Goal: Information Seeking & Learning: Learn about a topic

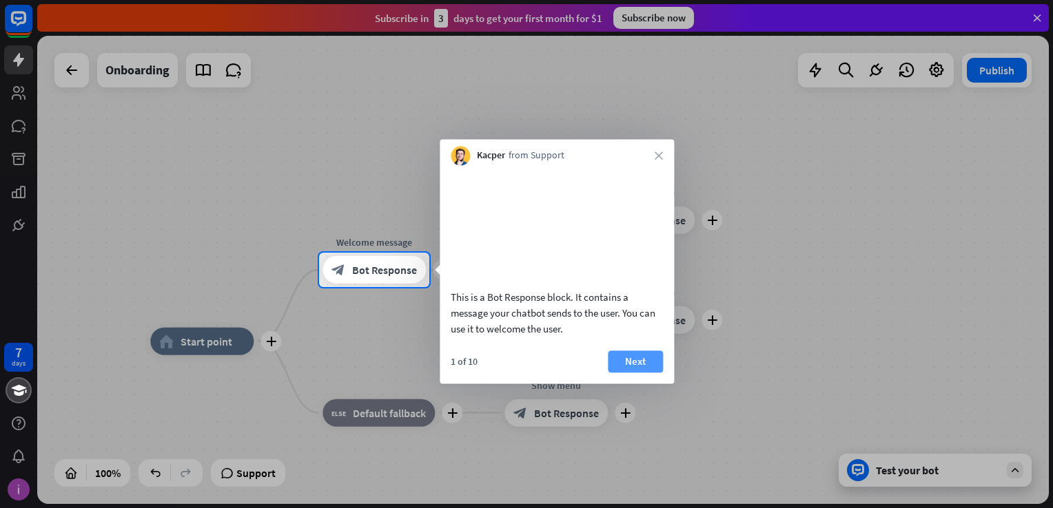
click at [623, 373] on button "Next" at bounding box center [635, 362] width 55 height 22
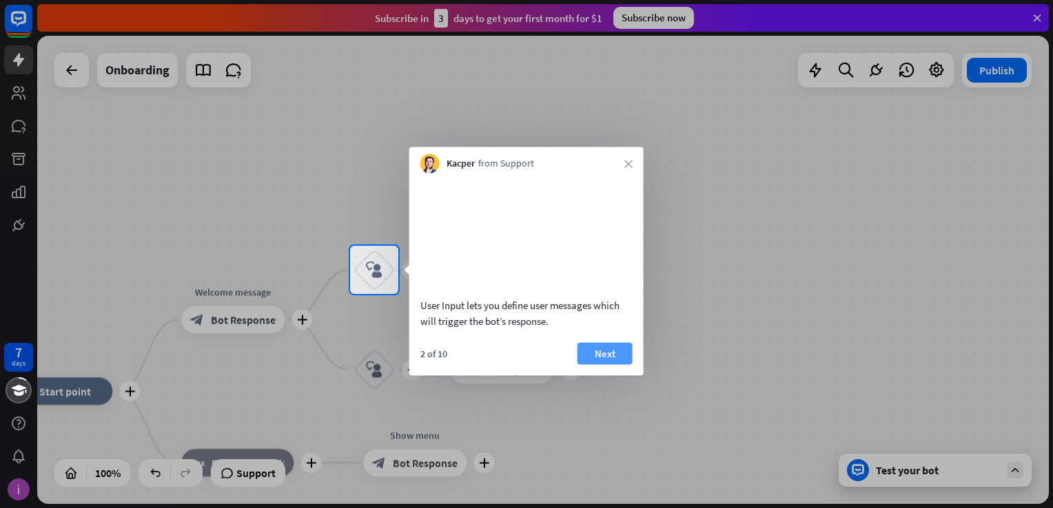
click at [610, 362] on button "Next" at bounding box center [604, 353] width 55 height 22
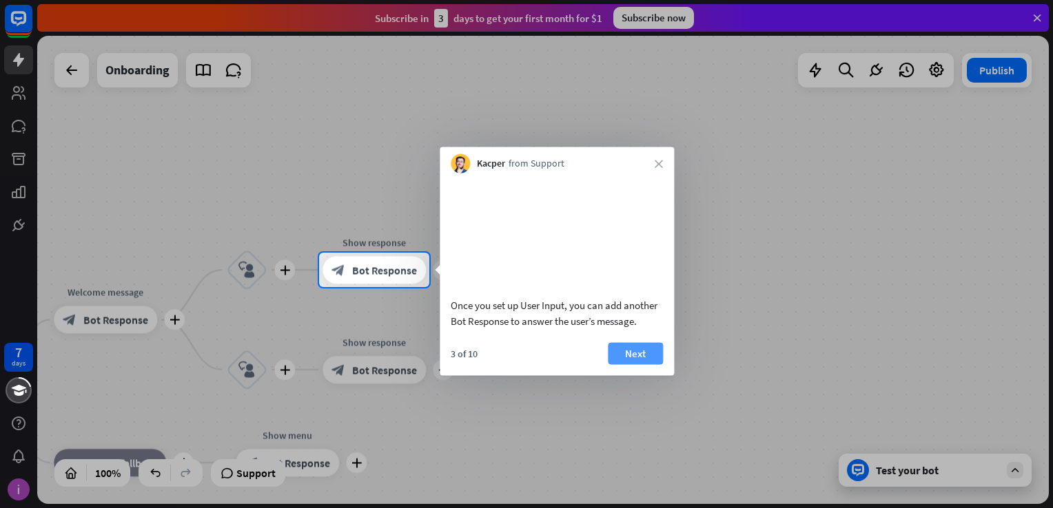
click at [637, 360] on button "Next" at bounding box center [635, 353] width 55 height 22
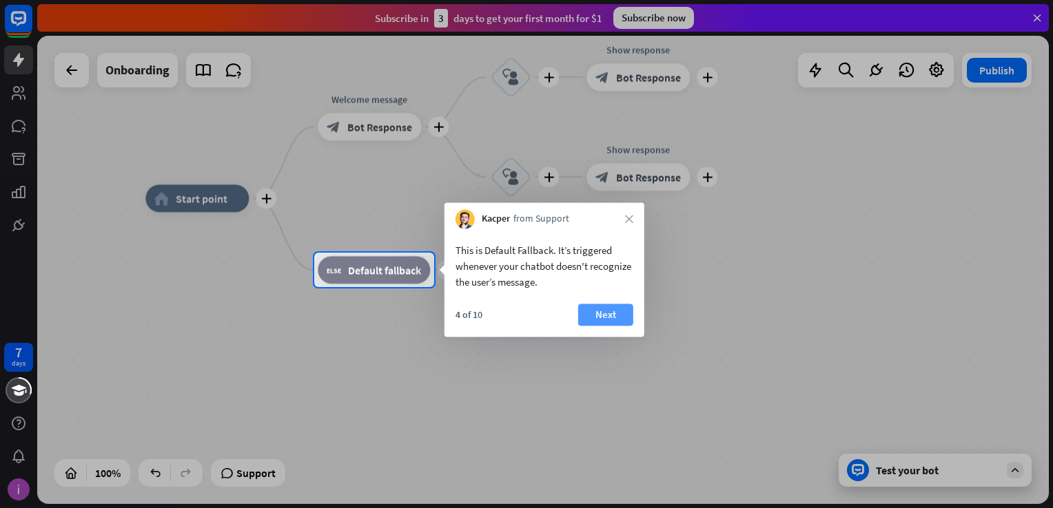
click at [607, 310] on button "Next" at bounding box center [605, 315] width 55 height 22
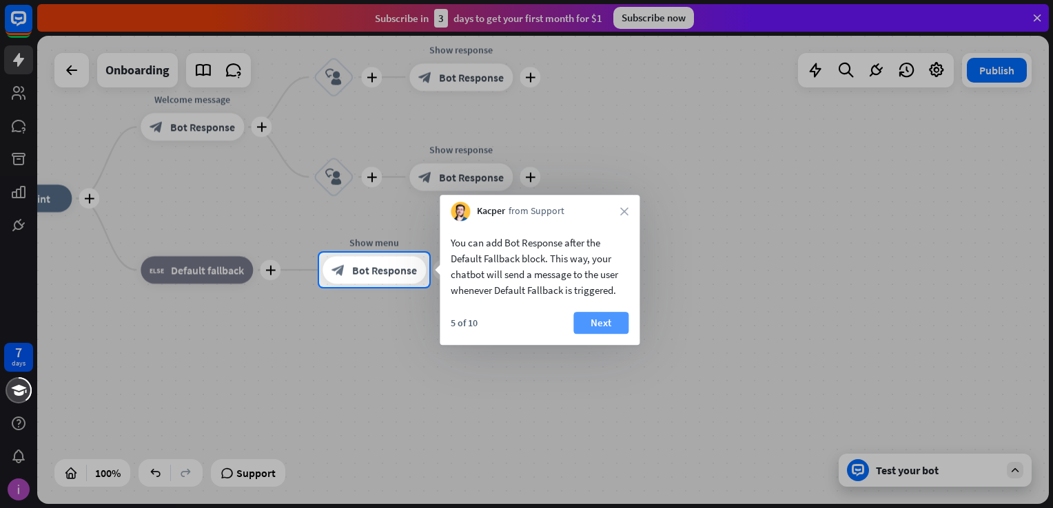
click at [593, 316] on button "Next" at bounding box center [600, 323] width 55 height 22
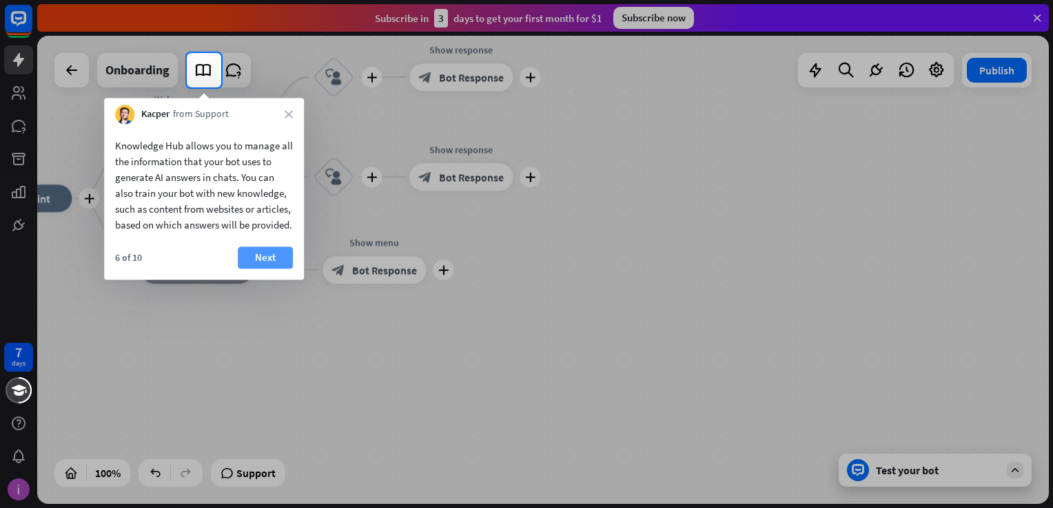
click at [283, 267] on button "Next" at bounding box center [265, 258] width 55 height 22
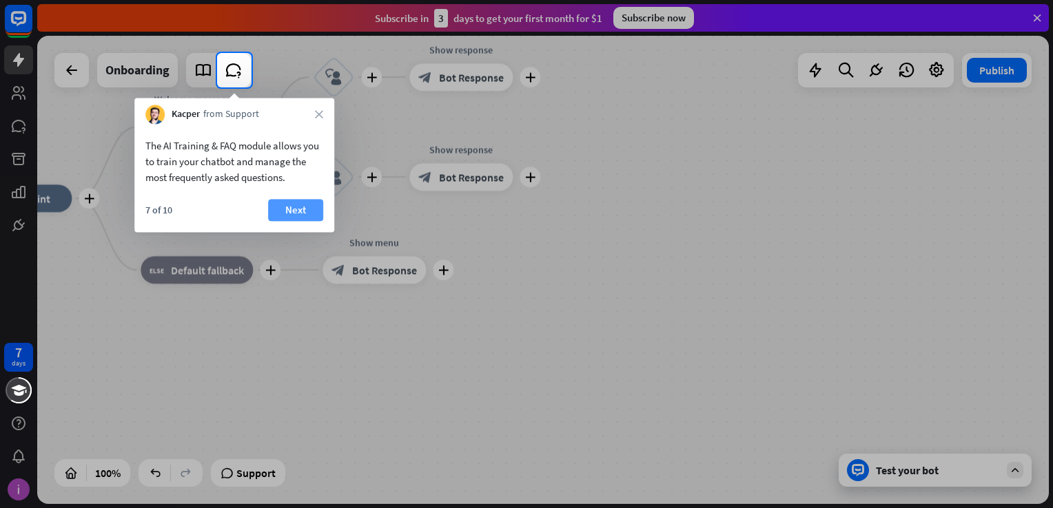
click at [316, 214] on button "Next" at bounding box center [295, 210] width 55 height 22
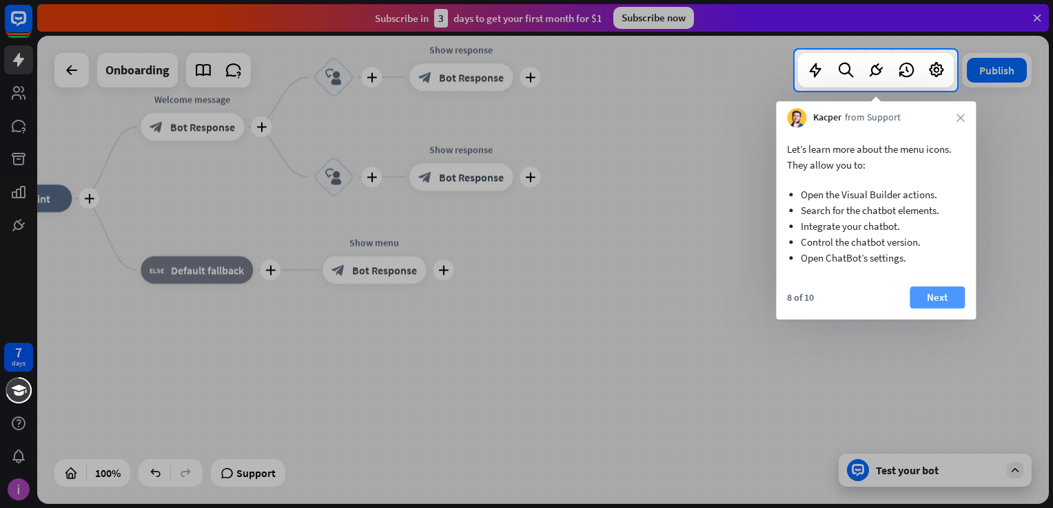
click at [926, 297] on button "Next" at bounding box center [936, 298] width 55 height 22
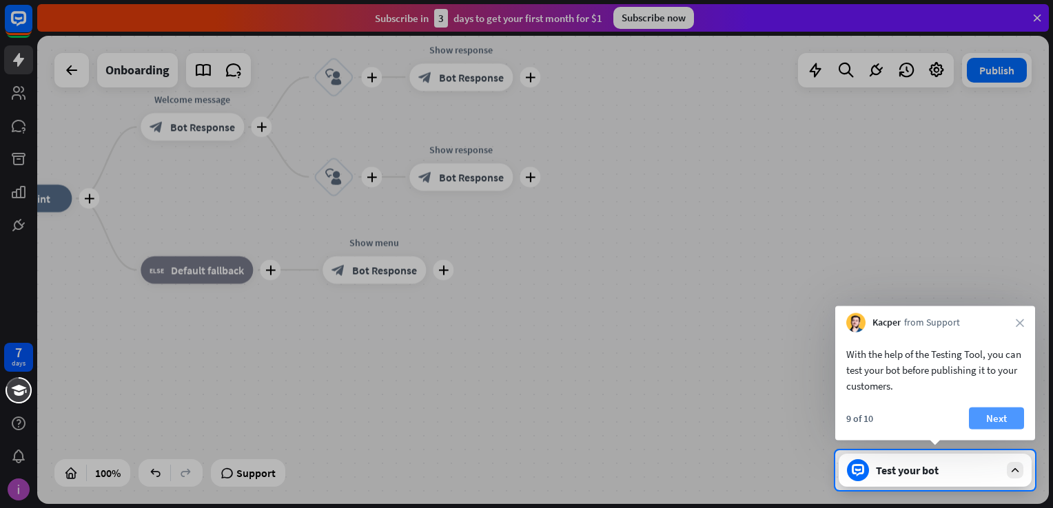
click at [989, 409] on button "Next" at bounding box center [996, 419] width 55 height 22
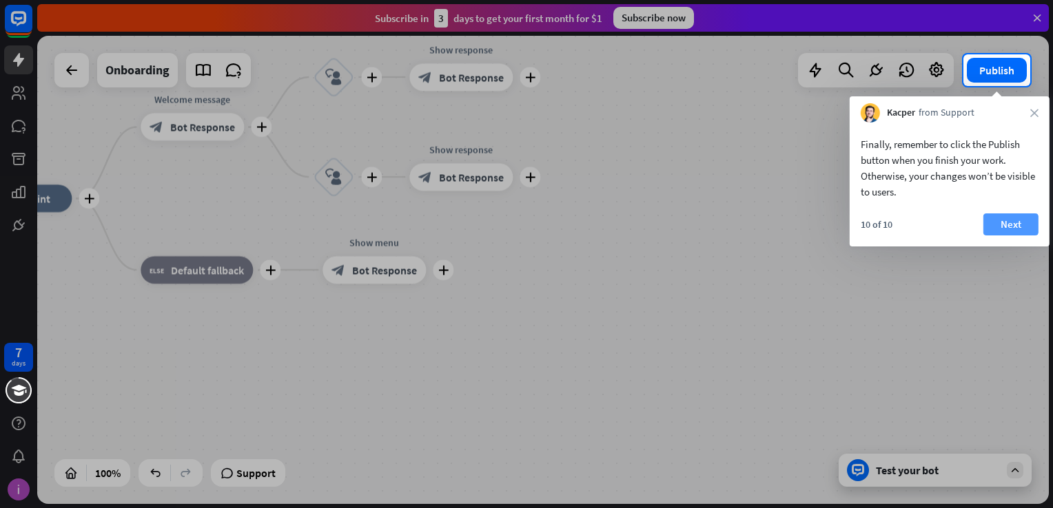
click at [1011, 225] on button "Next" at bounding box center [1010, 225] width 55 height 22
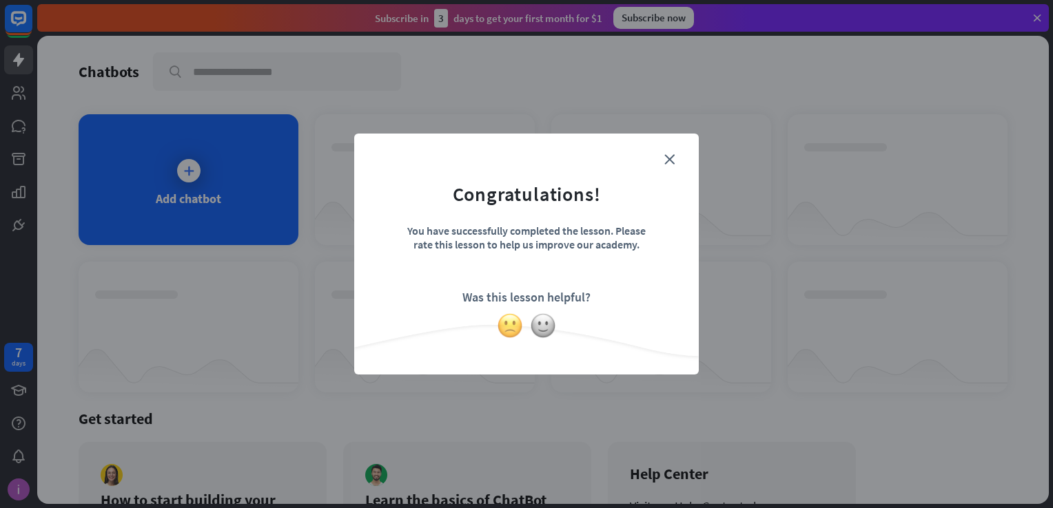
click at [515, 322] on img at bounding box center [510, 326] width 26 height 26
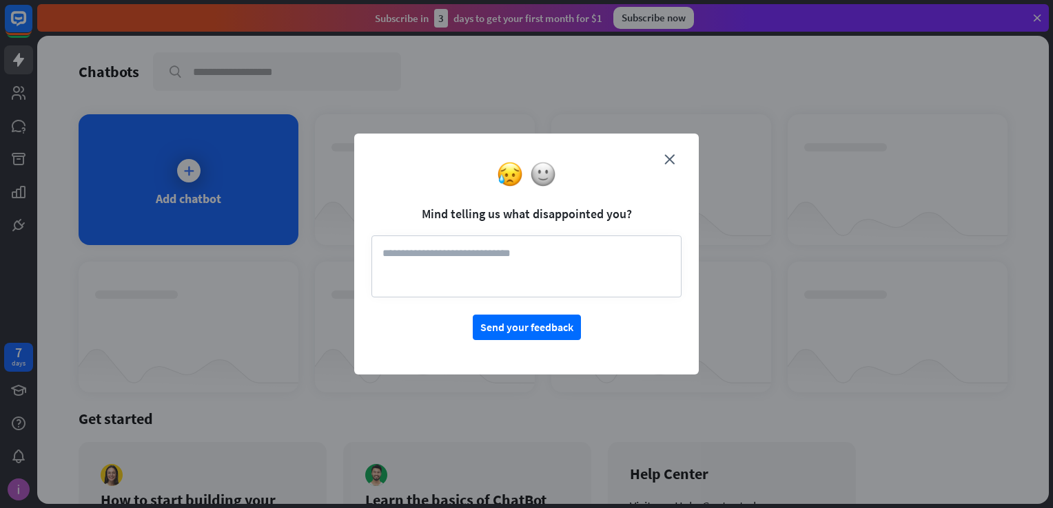
click at [513, 342] on div "close Mind telling us what disappointed you? Send your feedback" at bounding box center [526, 254] width 344 height 241
click at [528, 327] on button "Send your feedback" at bounding box center [527, 327] width 108 height 25
click at [579, 279] on textarea at bounding box center [526, 267] width 310 height 62
click at [566, 343] on div "close Mind telling us what disappointed you? * Send your feedback" at bounding box center [526, 254] width 344 height 241
click at [566, 335] on button "Send your feedback" at bounding box center [527, 327] width 108 height 25
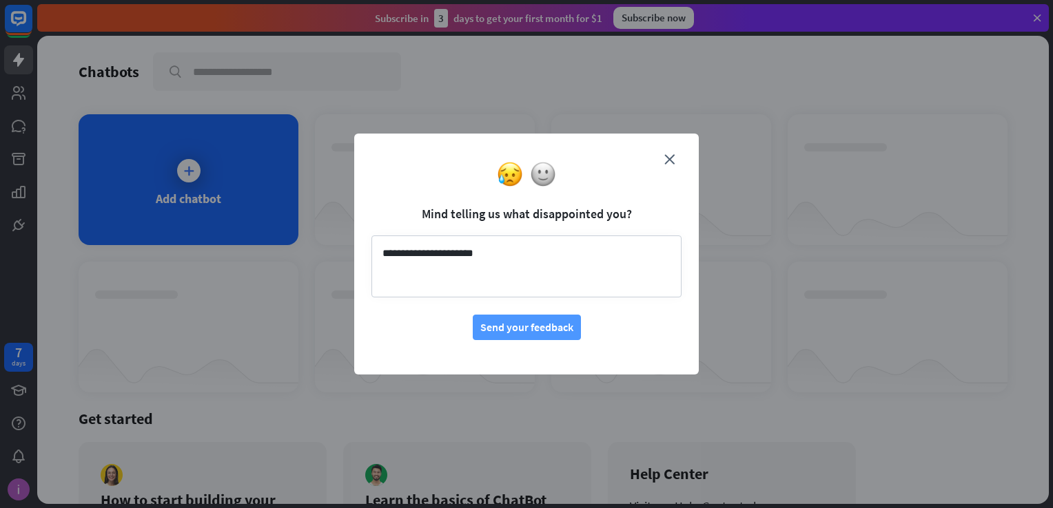
type textarea "**********"
click at [527, 329] on button "Send your feedback" at bounding box center [527, 327] width 108 height 25
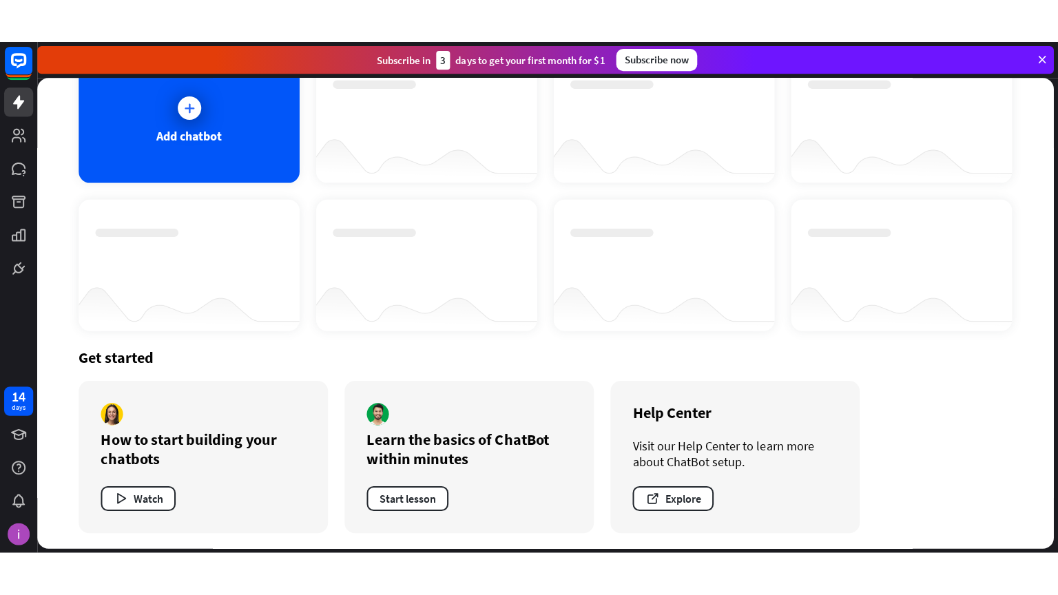
scroll to position [105, 0]
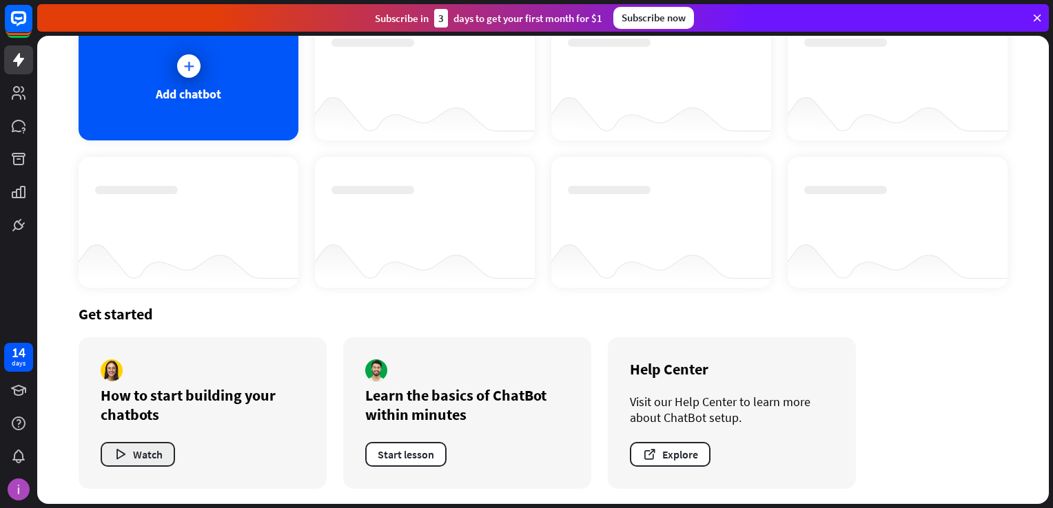
click at [140, 452] on button "Watch" at bounding box center [138, 454] width 74 height 25
click at [802, 83] on div "close" at bounding box center [526, 254] width 1053 height 508
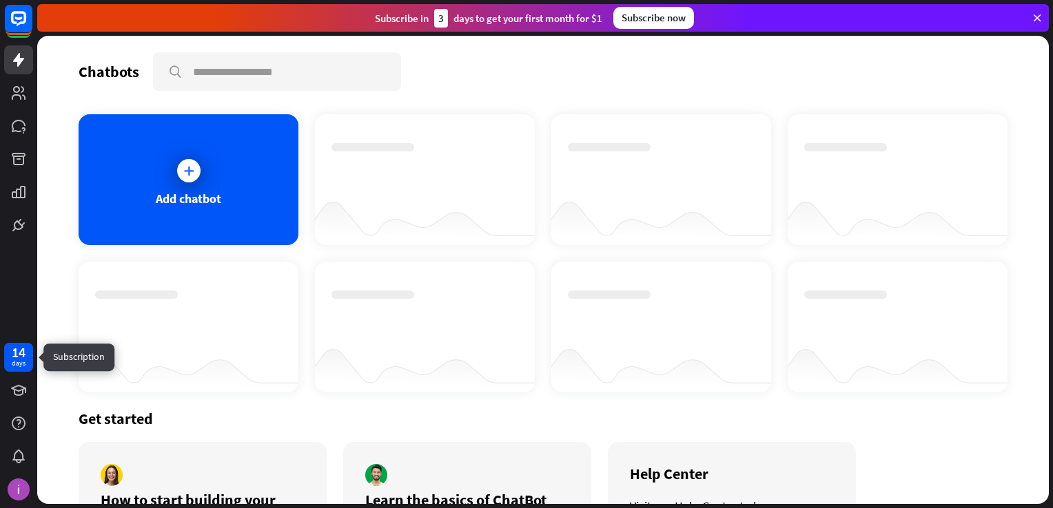
click at [19, 351] on div "14" at bounding box center [19, 353] width 14 height 12
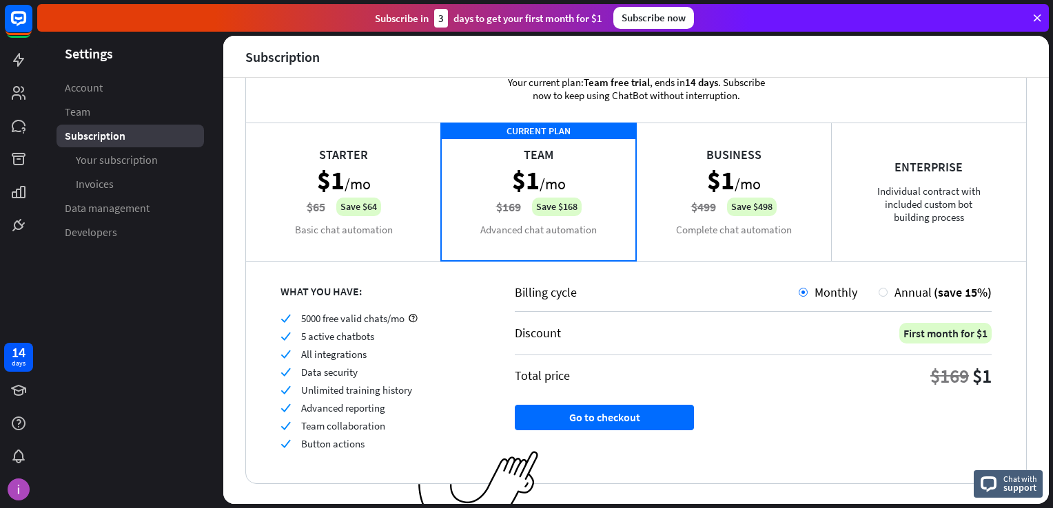
scroll to position [45, 0]
click at [774, 181] on div "Business $1 /mo $499 Save $498 Complete chat automation" at bounding box center [733, 192] width 195 height 138
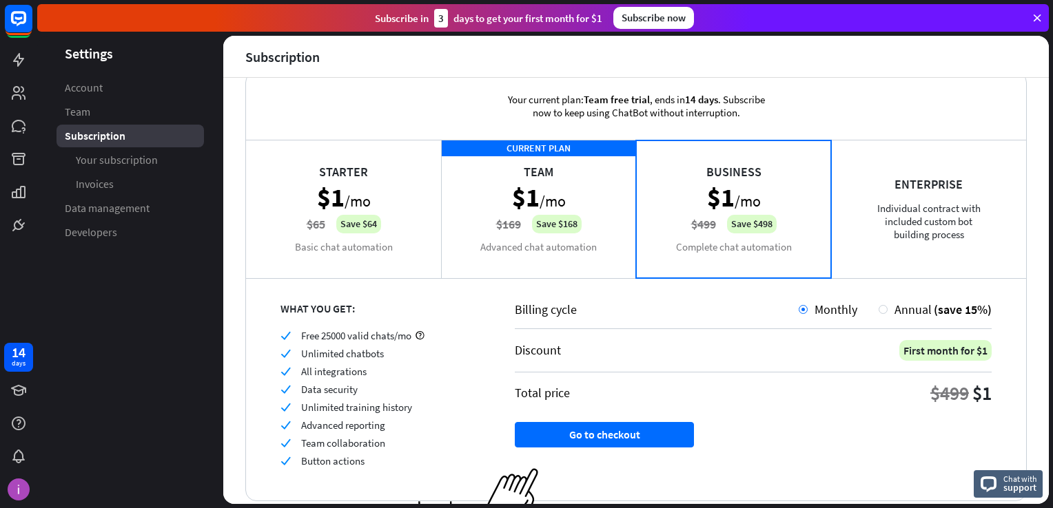
scroll to position [20, 0]
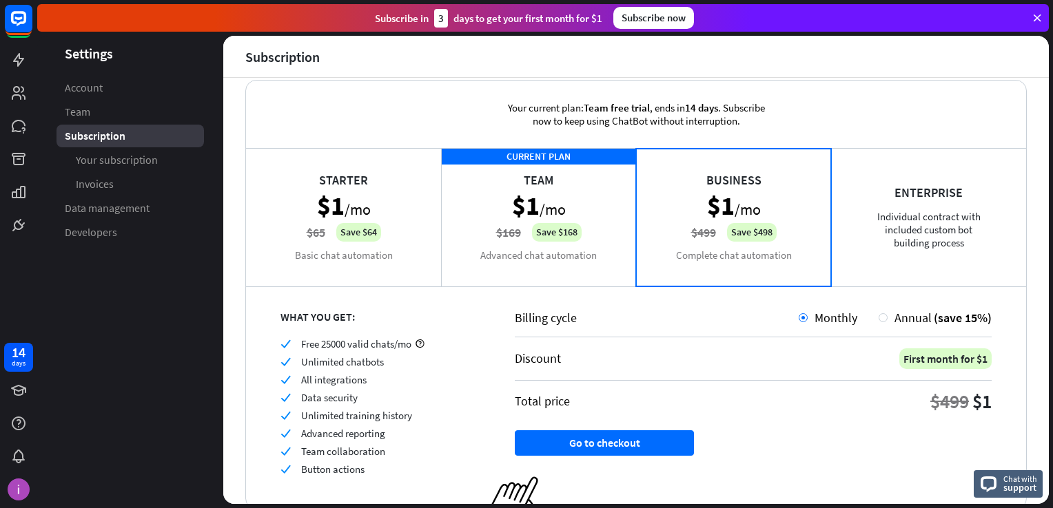
click at [974, 180] on div "Enterprise Individual contract with included custom bot building process" at bounding box center [928, 217] width 195 height 138
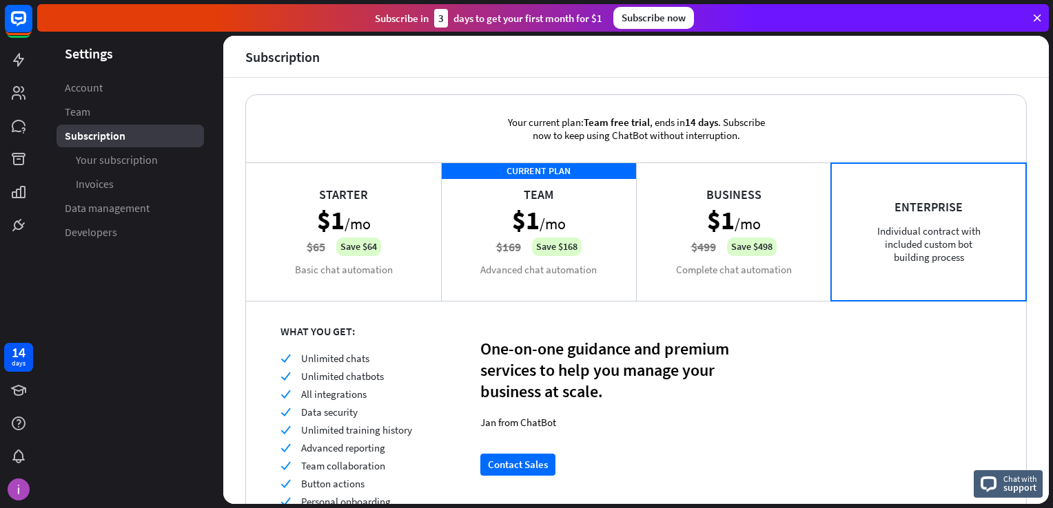
scroll to position [0, 0]
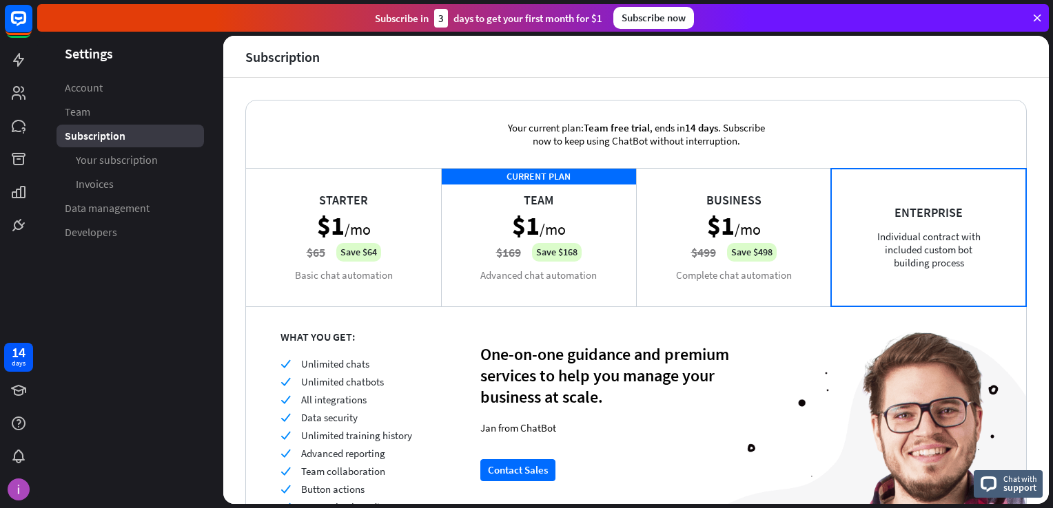
click at [730, 200] on div "Business $1 /mo $499 Save $498 Complete chat automation" at bounding box center [733, 237] width 195 height 138
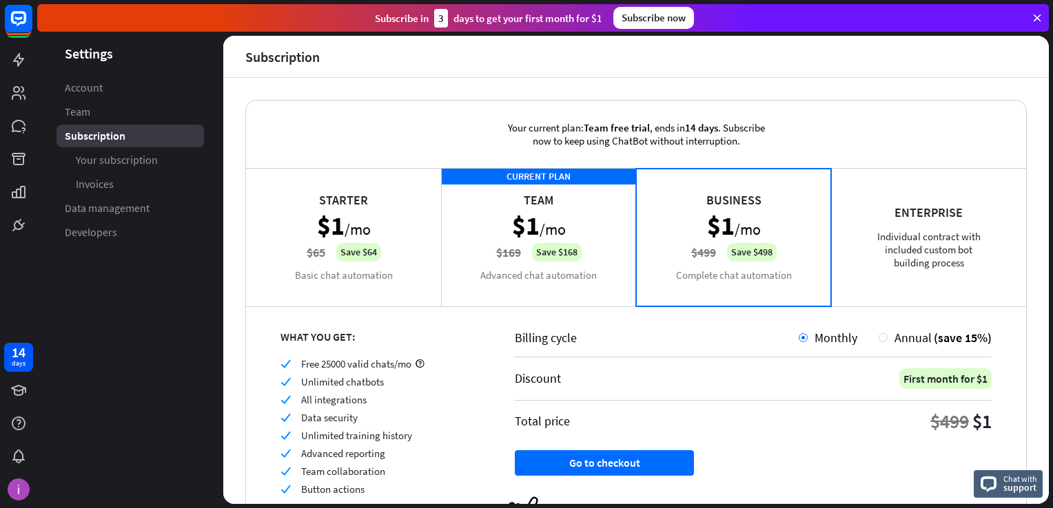
click at [546, 187] on div "CURRENT PLAN Team $1 /mo $169 Save $168 Advanced chat automation" at bounding box center [538, 237] width 195 height 138
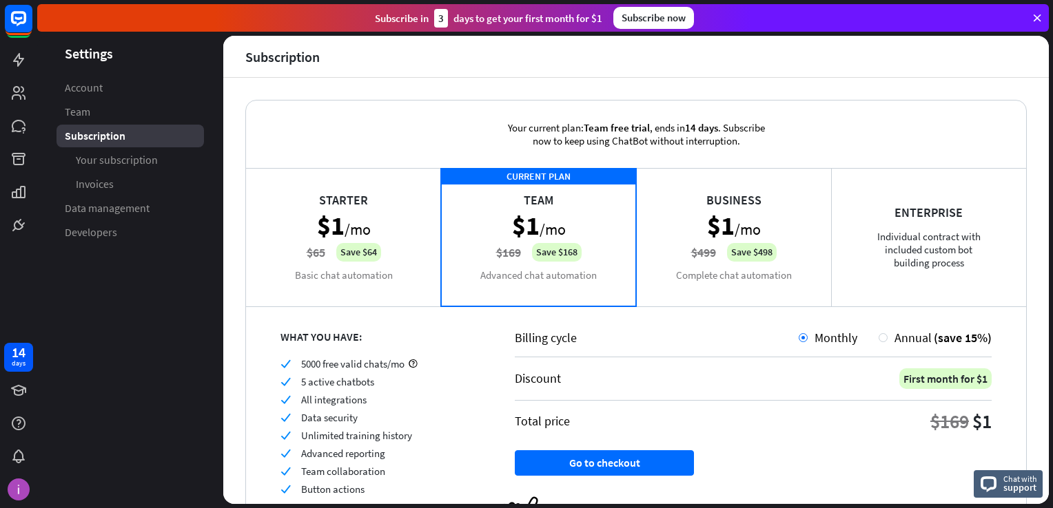
click at [336, 212] on div "Starter $1 /mo $65 Save $64 Basic chat automation" at bounding box center [343, 237] width 195 height 138
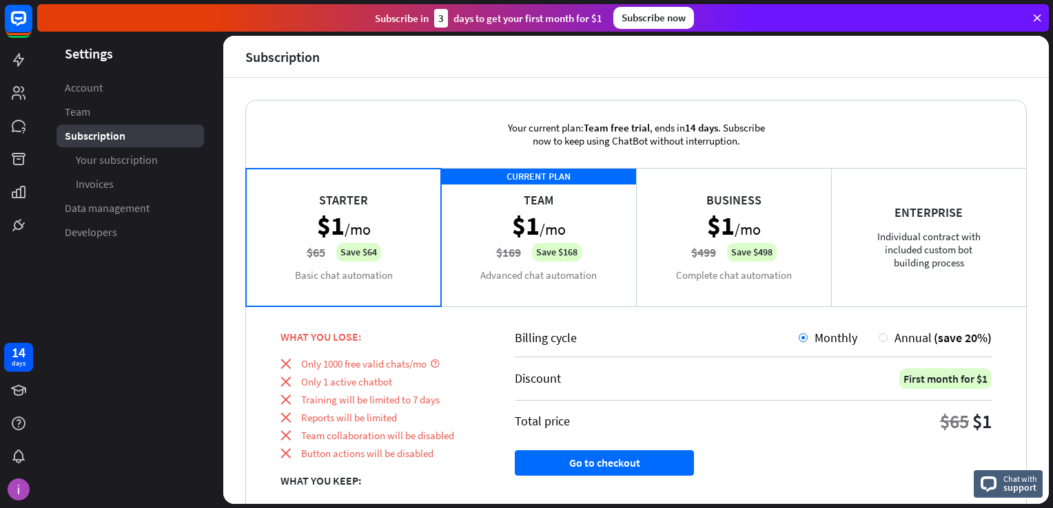
click at [729, 273] on div "Business $1 /mo $499 Save $498 Complete chat automation" at bounding box center [733, 237] width 195 height 138
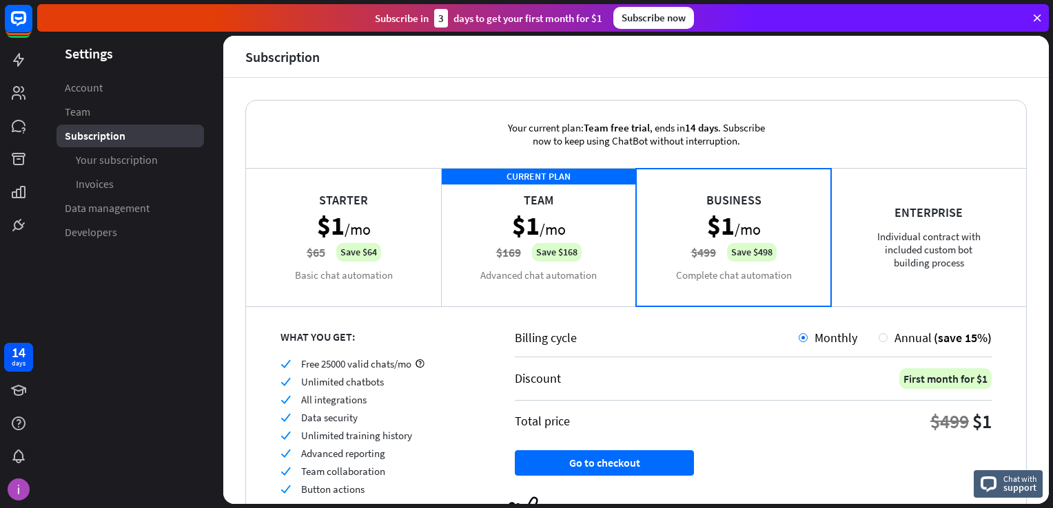
click at [594, 233] on div "CURRENT PLAN Team $1 /mo $169 Save $168 Advanced chat automation" at bounding box center [538, 237] width 195 height 138
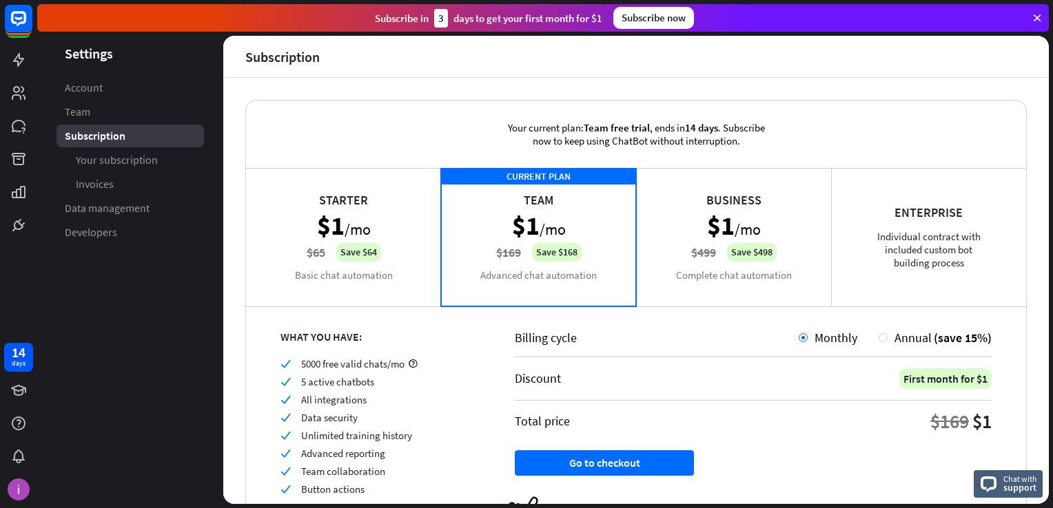
click at [491, 211] on div "CURRENT PLAN Team $1 /mo $169 Save $168 Advanced chat automation" at bounding box center [538, 237] width 195 height 138
click at [470, 212] on div "CURRENT PLAN Team $1 /mo $169 Save $168 Advanced chat automation" at bounding box center [538, 237] width 195 height 138
click at [435, 214] on div "Starter $1 /mo $65 Save $64 Basic chat automation" at bounding box center [343, 237] width 195 height 138
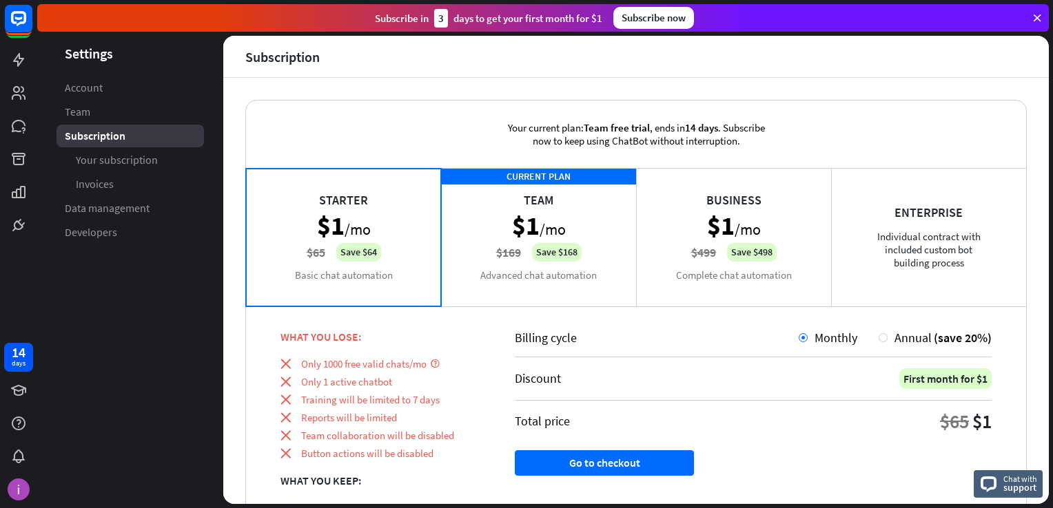
click at [417, 214] on div "Starter $1 /mo $65 Save $64 Basic chat automation" at bounding box center [343, 237] width 195 height 138
click at [581, 236] on div "CURRENT PLAN Team $1 /mo $169 Save $168 Advanced chat automation" at bounding box center [538, 237] width 195 height 138
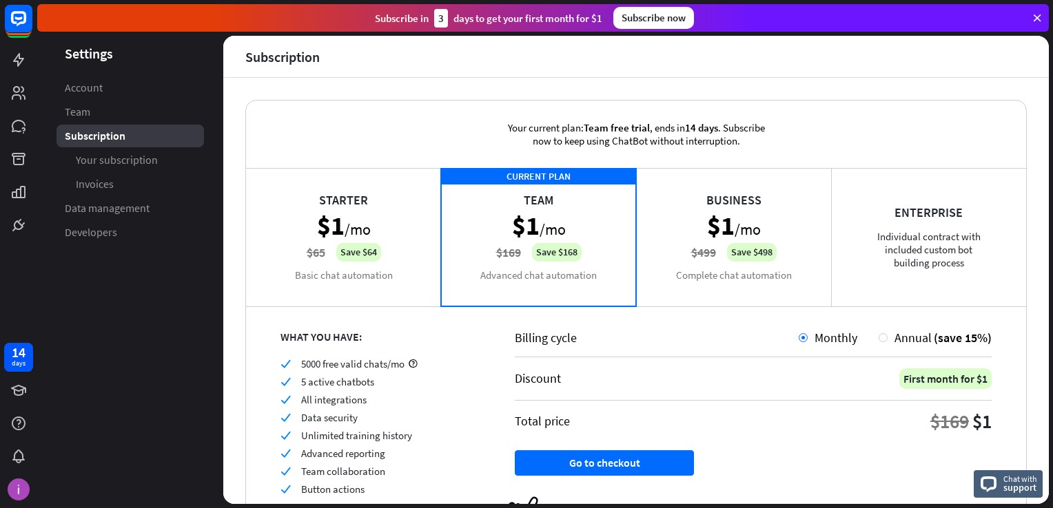
click at [690, 225] on div "Business $1 /mo $499 Save $498 Complete chat automation" at bounding box center [733, 237] width 195 height 138
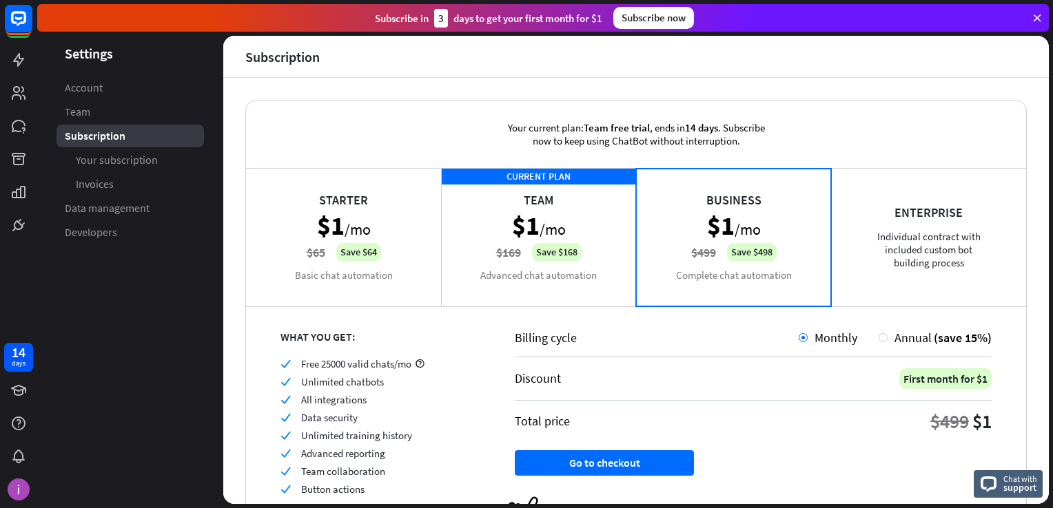
click at [1040, 13] on icon at bounding box center [1037, 18] width 12 height 12
